Goal: Information Seeking & Learning: Learn about a topic

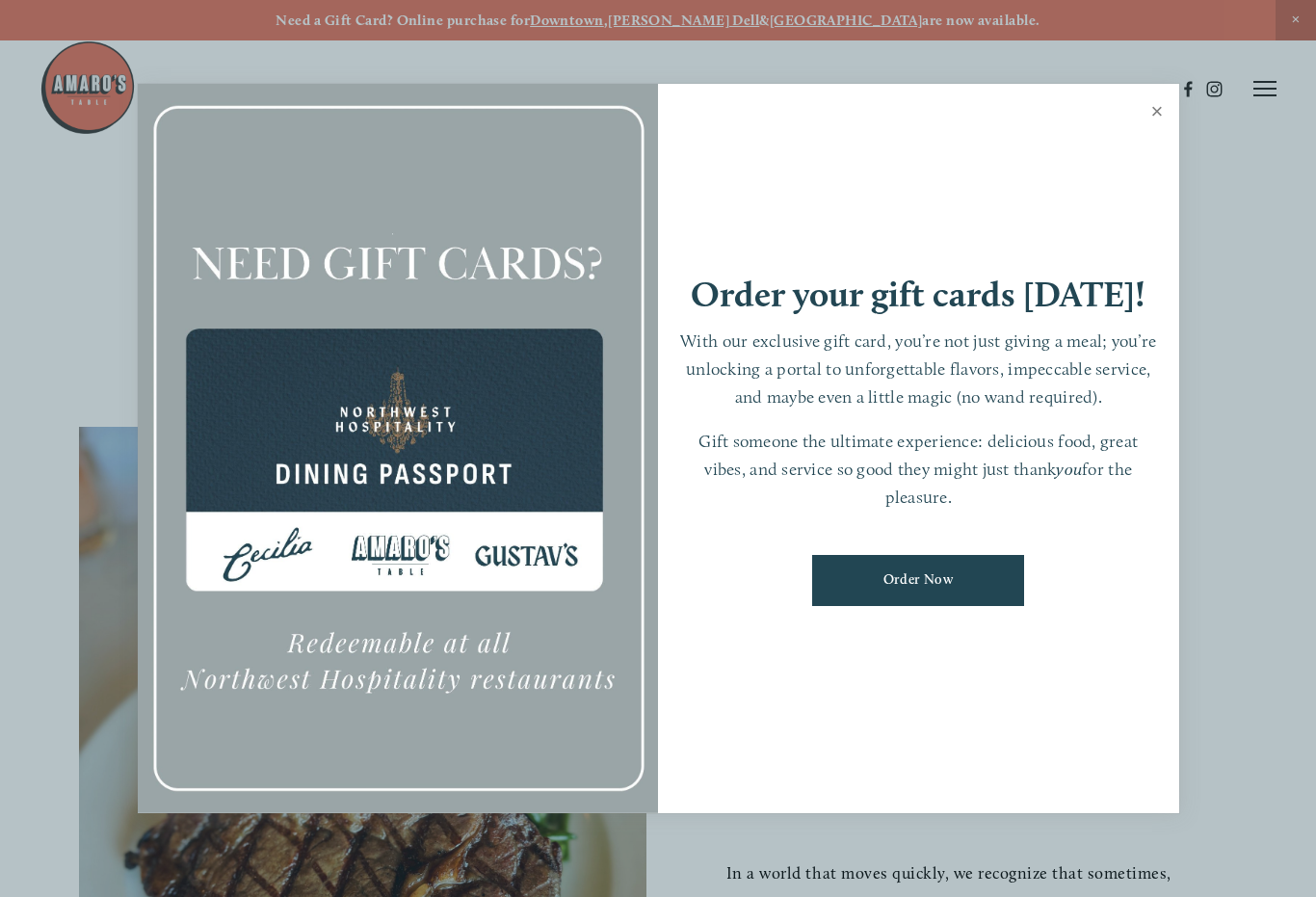
click at [1159, 113] on link "Close" at bounding box center [1158, 113] width 37 height 54
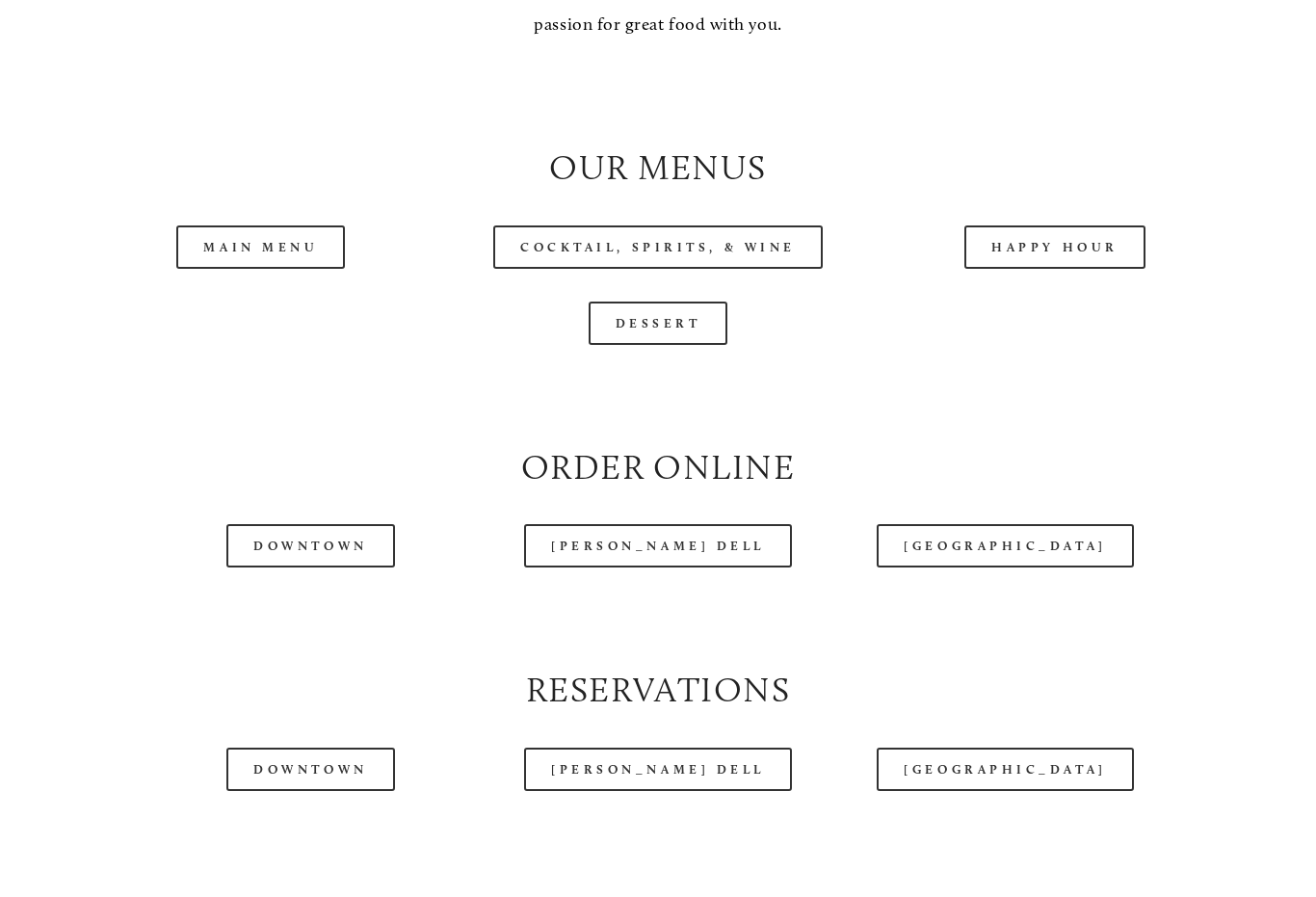
scroll to position [1816, 0]
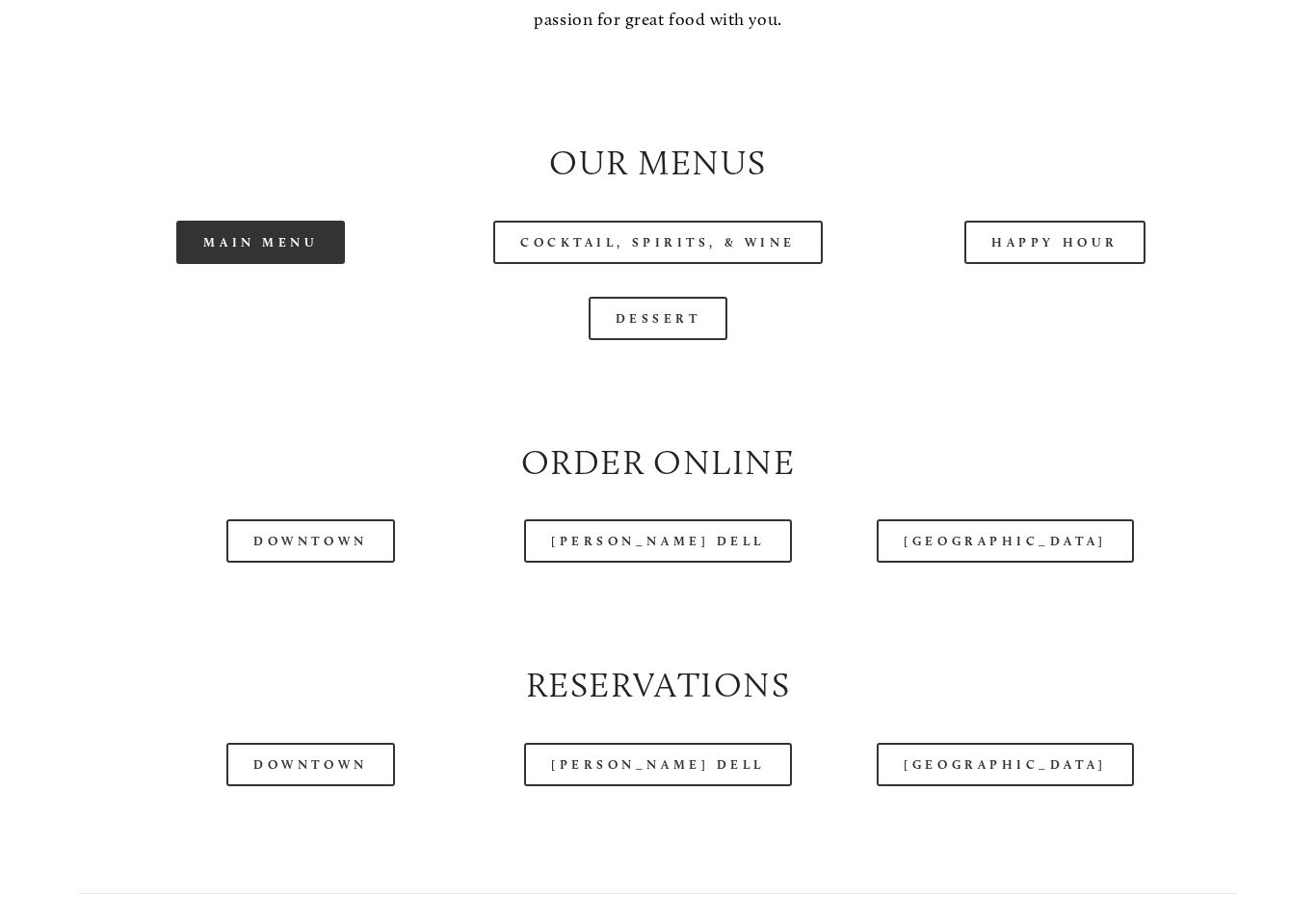
click at [288, 227] on link "Main Menu" at bounding box center [260, 243] width 168 height 43
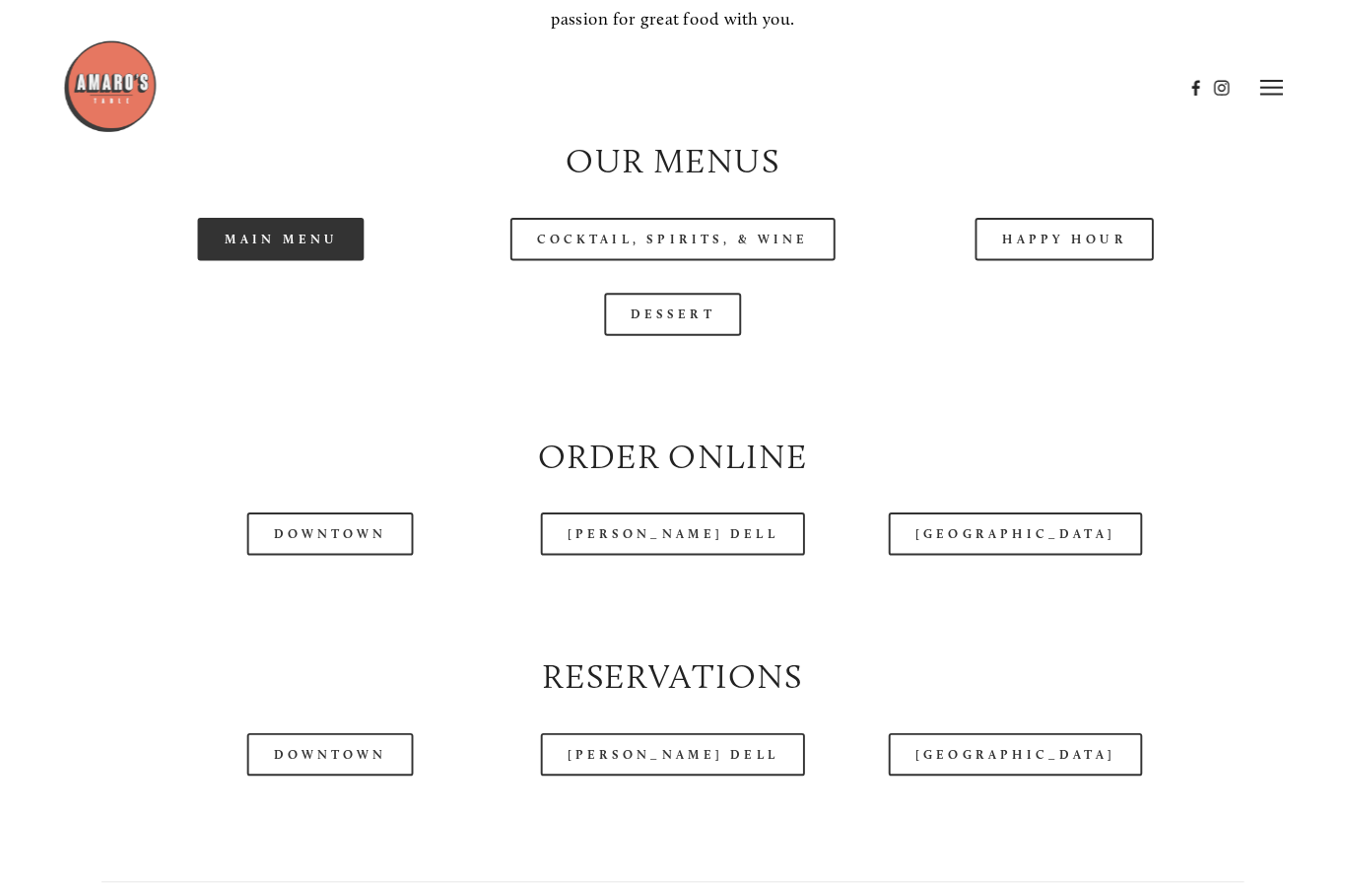
scroll to position [1861, 0]
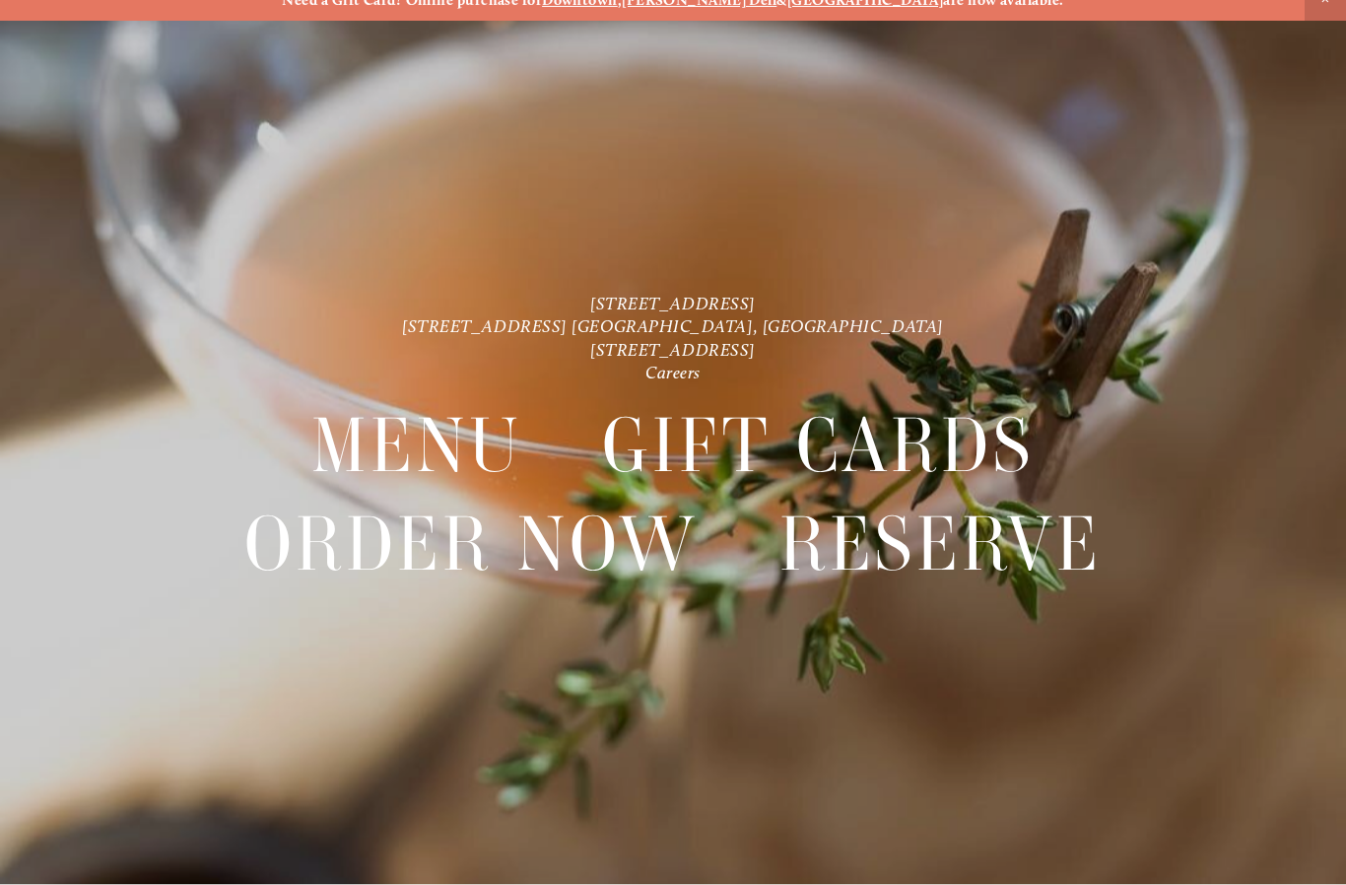
scroll to position [41, 0]
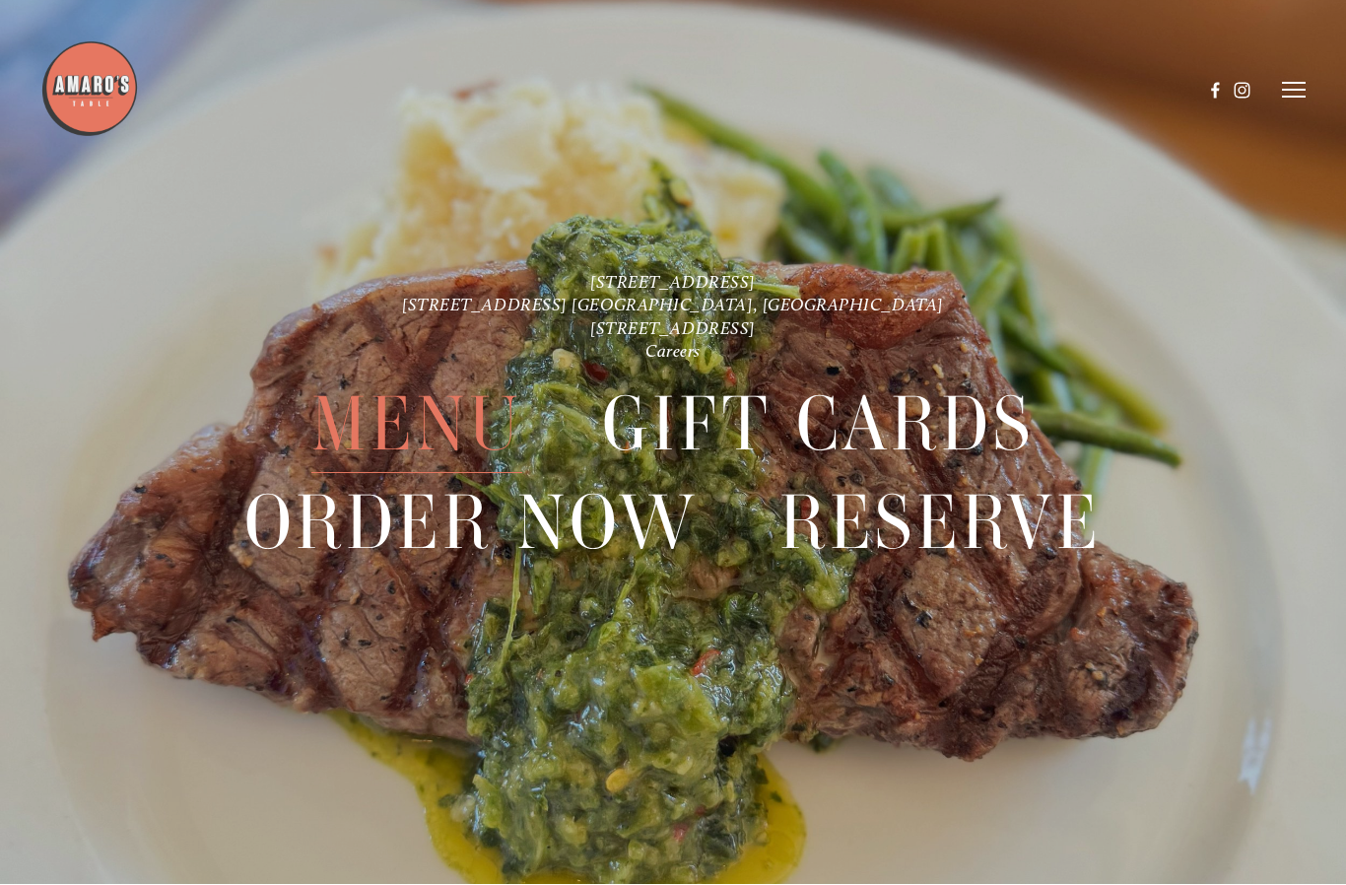
click at [1296, 98] on line at bounding box center [1294, 98] width 24 height 0
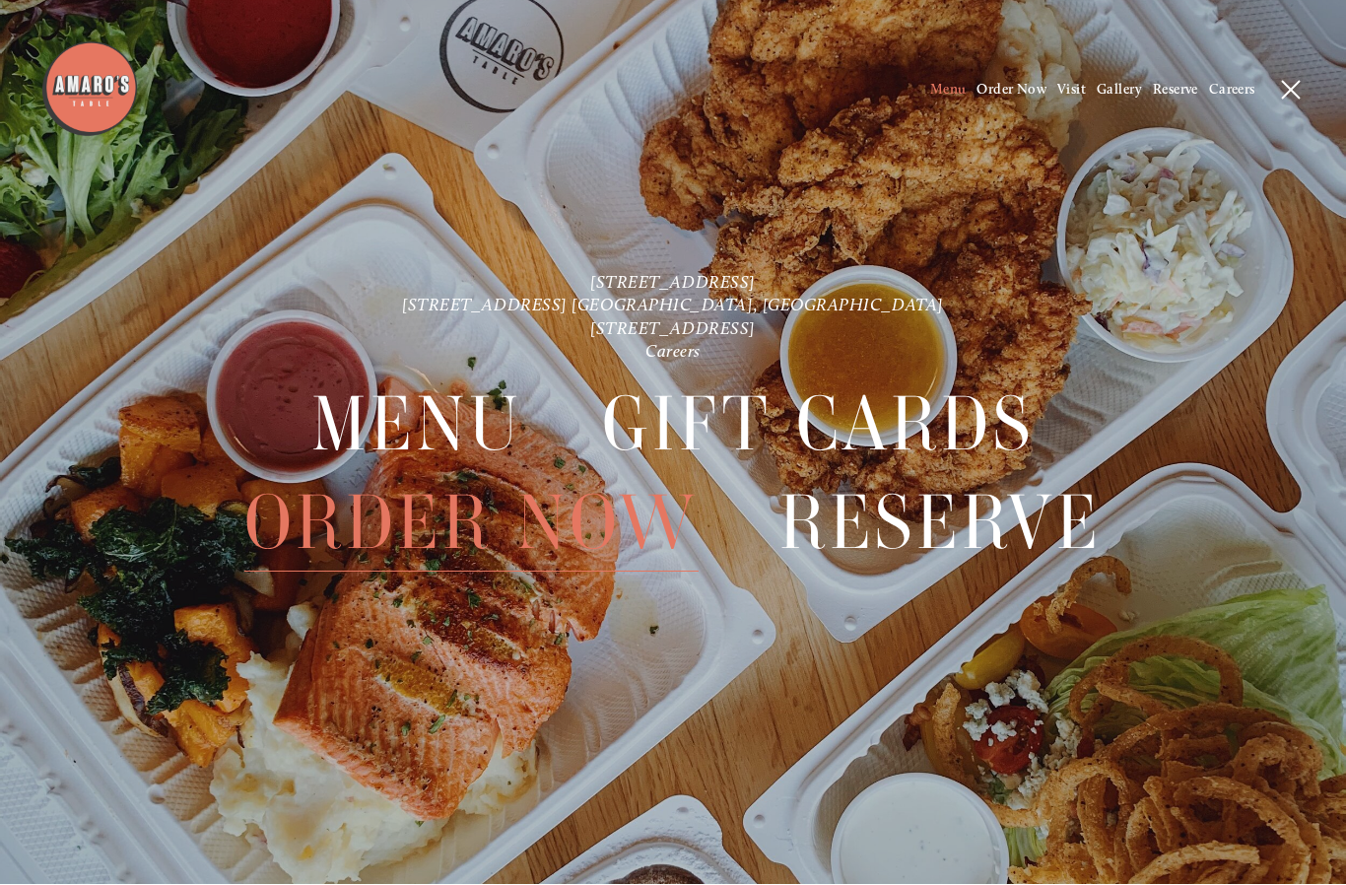
click at [941, 94] on span "Menu" at bounding box center [948, 90] width 36 height 17
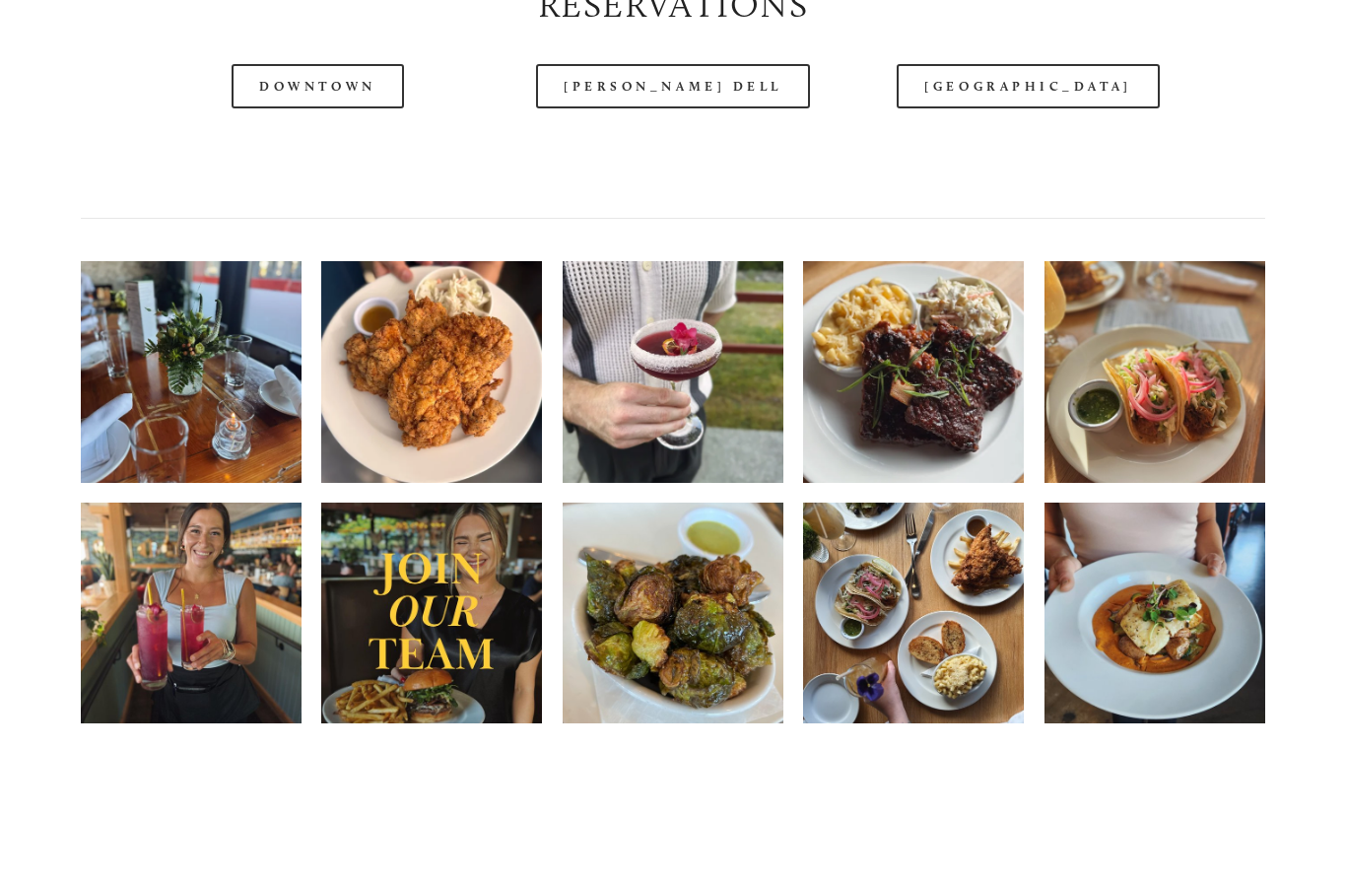
scroll to position [2553, 0]
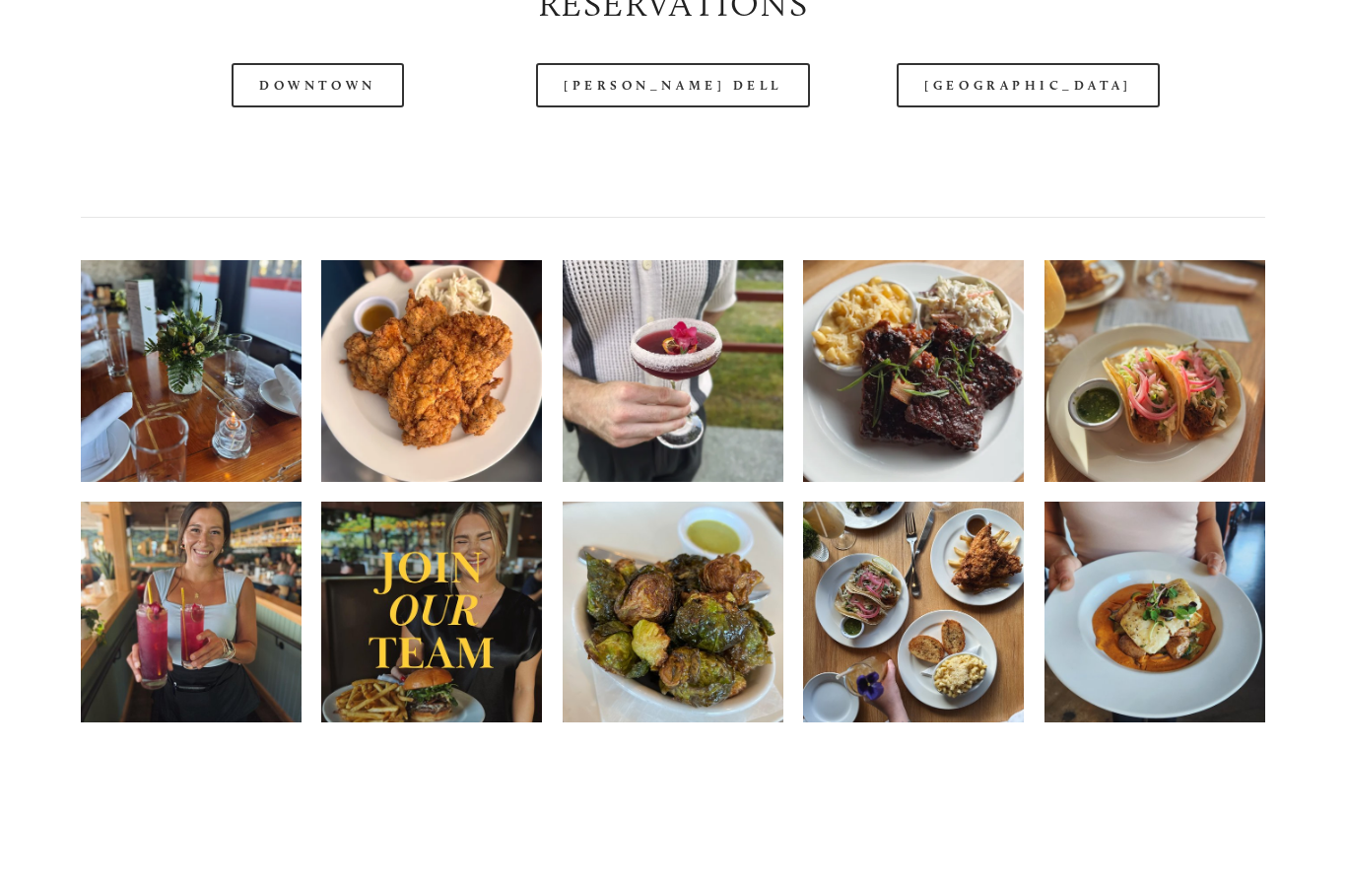
click at [250, 404] on img at bounding box center [191, 371] width 221 height 294
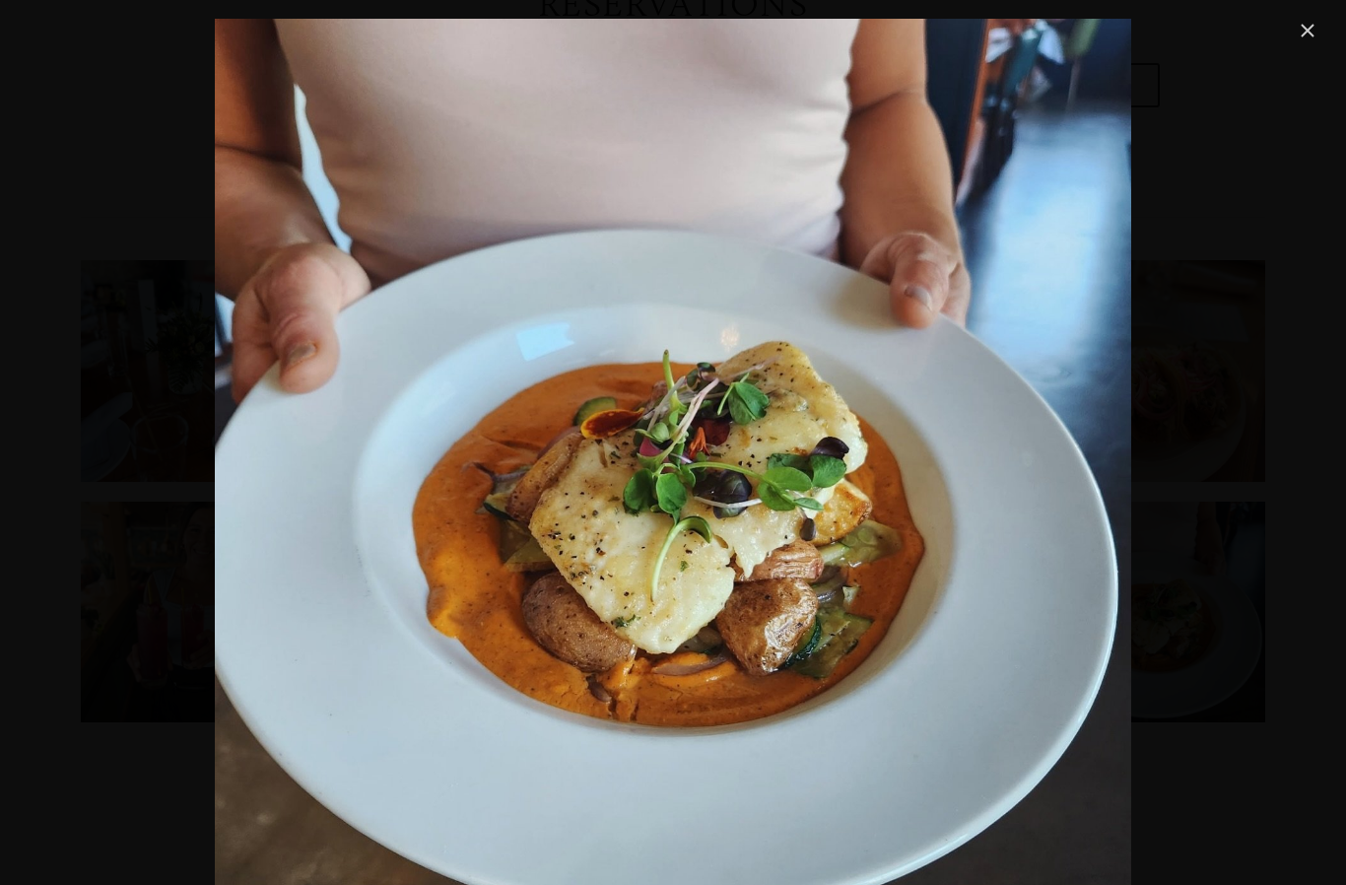
click at [1320, 26] on link "Close" at bounding box center [1308, 31] width 24 height 24
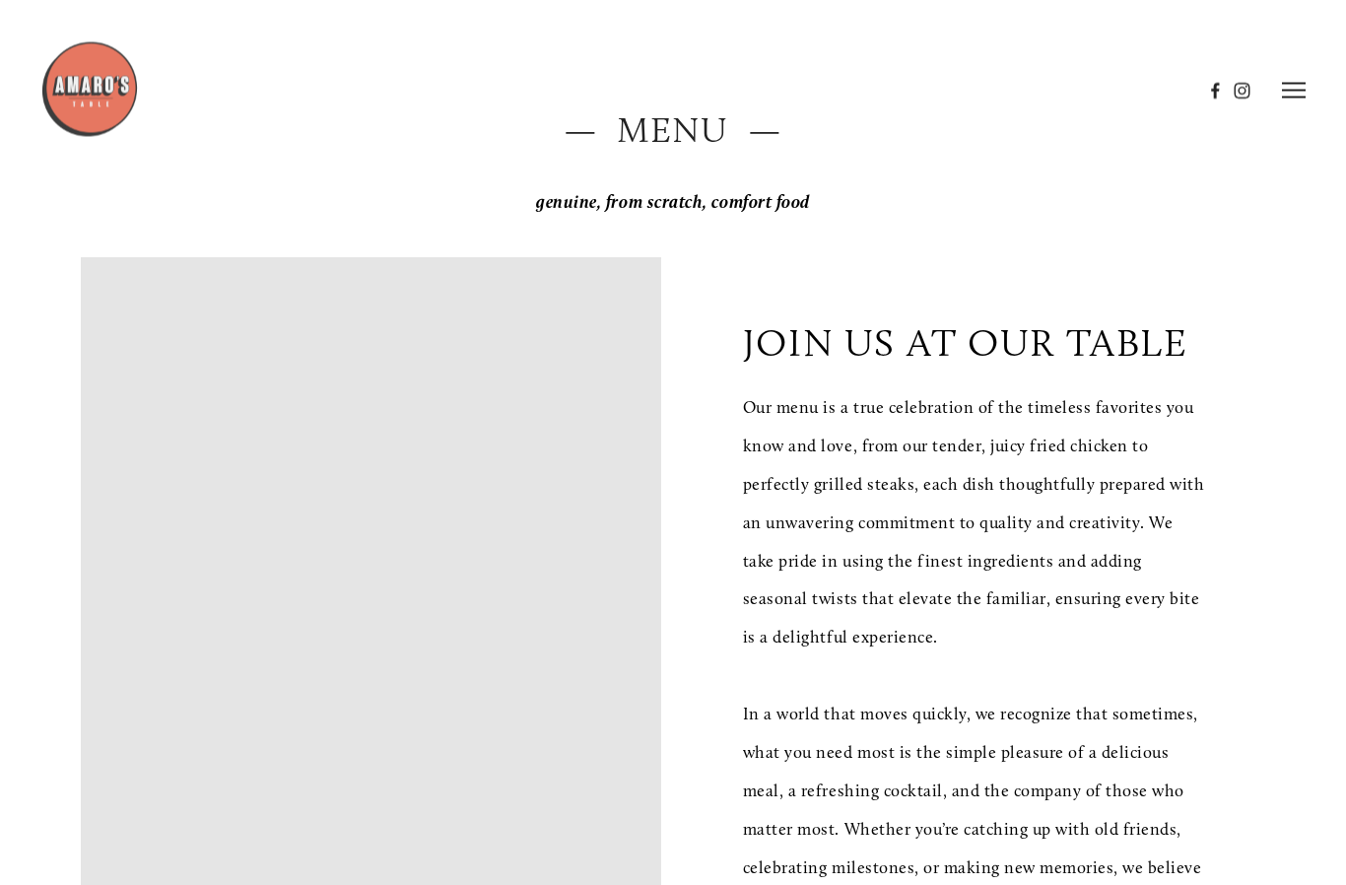
scroll to position [0, 0]
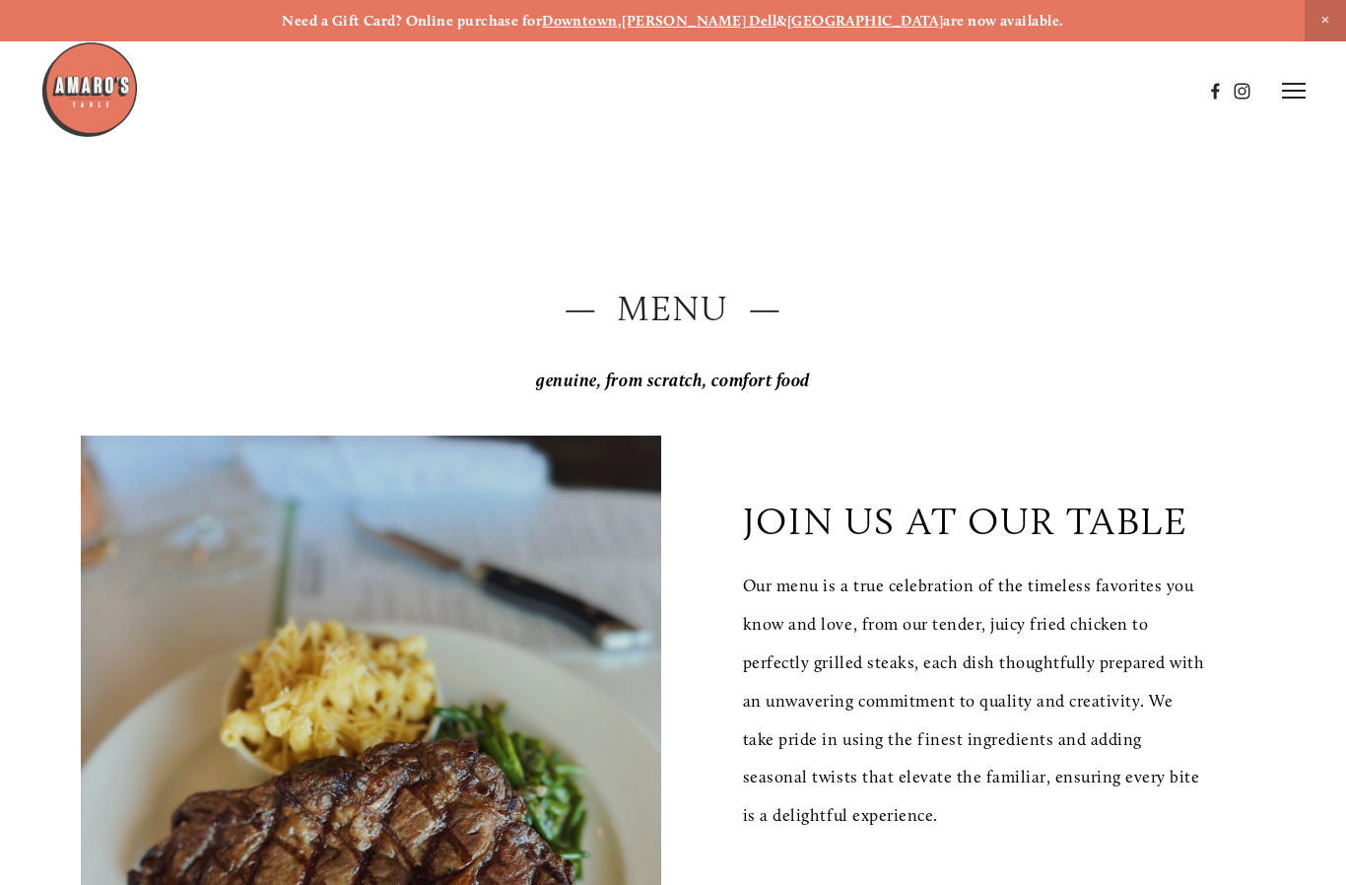
click at [1298, 84] on line at bounding box center [1294, 84] width 24 height 0
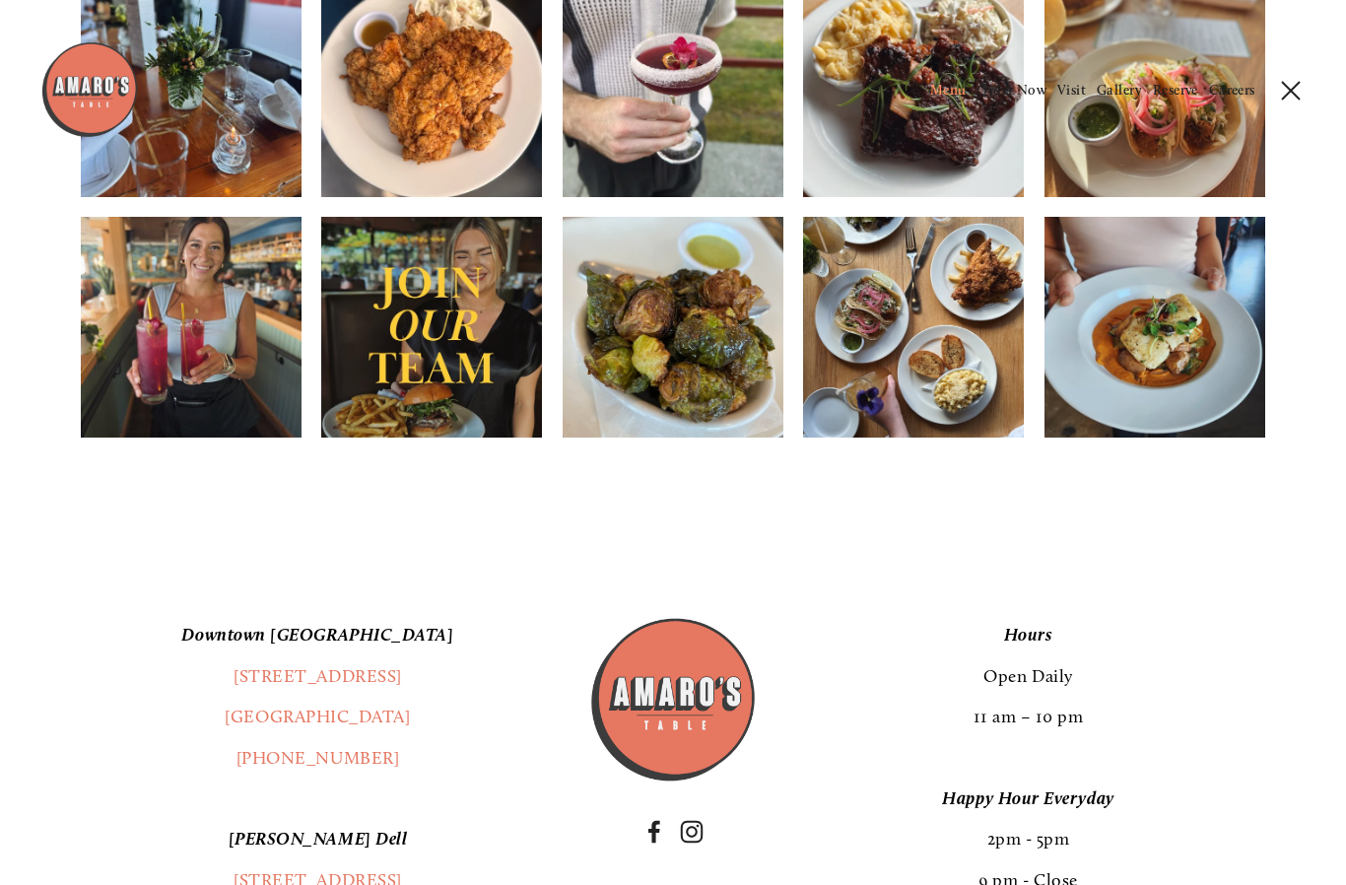
scroll to position [2833, 0]
